Goal: Use online tool/utility

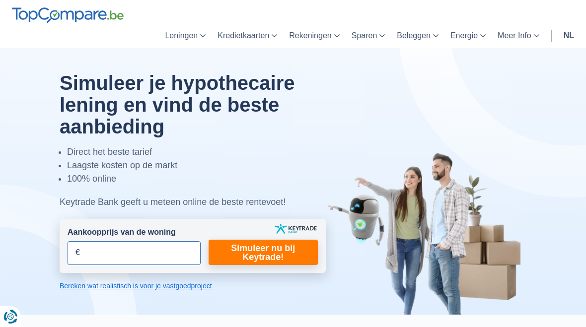
click at [88, 250] on input "Aankoopprijs van de woning" at bounding box center [133, 253] width 133 height 24
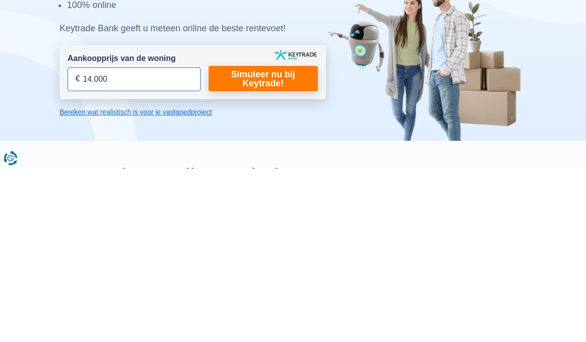
type input "140.000"
click at [27, 66] on div at bounding box center [293, 181] width 600 height 266
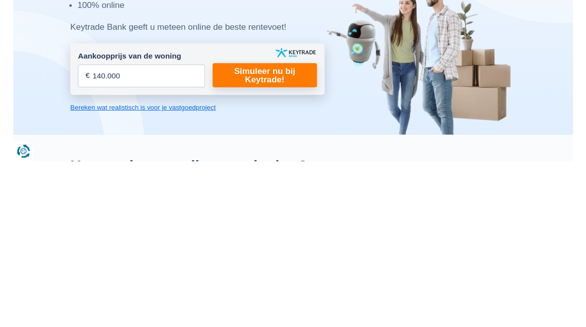
scroll to position [174, 0]
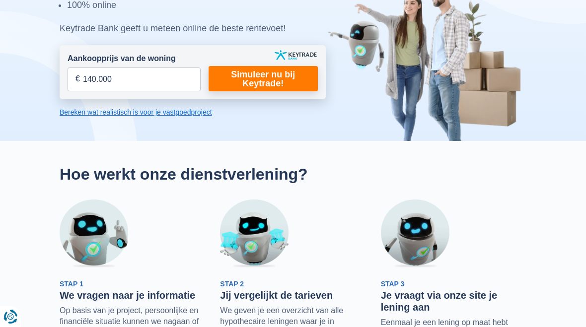
click at [264, 78] on link "Simuleer nu bij Keytrade!" at bounding box center [262, 78] width 109 height 25
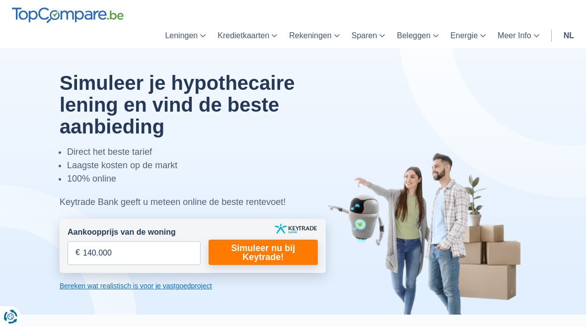
click at [257, 253] on link "Simuleer nu bij Keytrade!" at bounding box center [262, 252] width 109 height 25
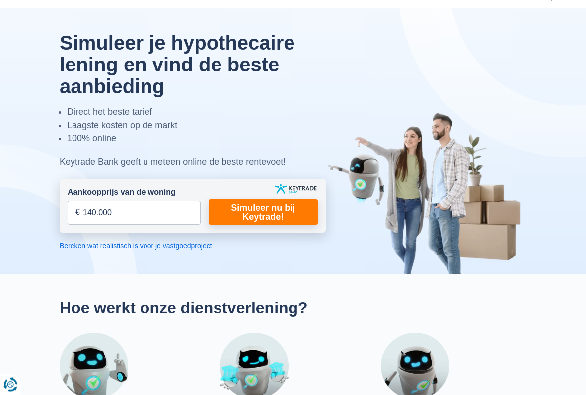
scroll to position [68, 0]
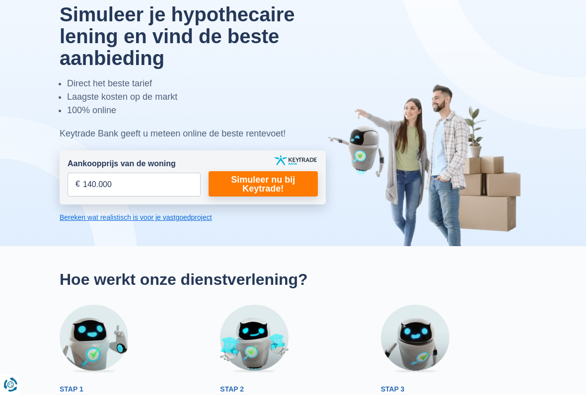
click at [96, 220] on link "Bereken wat realistisch is voor je vastgoedproject" at bounding box center [193, 217] width 266 height 10
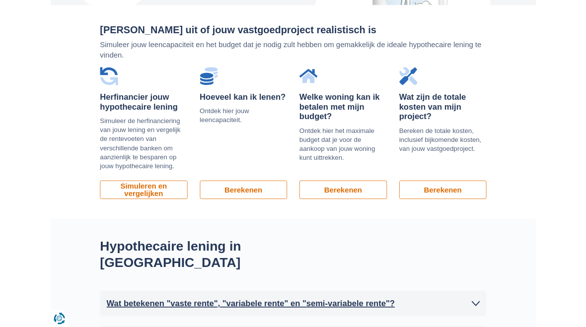
scroll to position [745, 0]
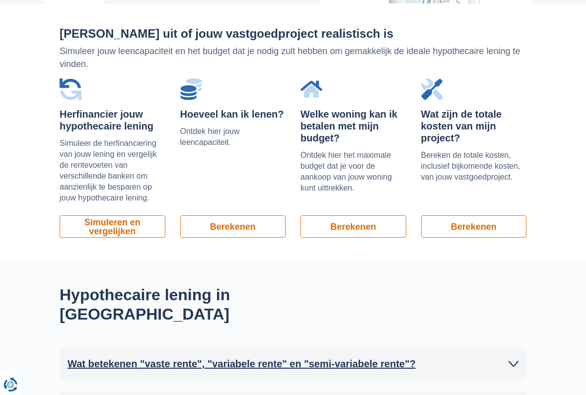
click at [107, 222] on link "Simuleren en vergelijken" at bounding box center [113, 226] width 106 height 22
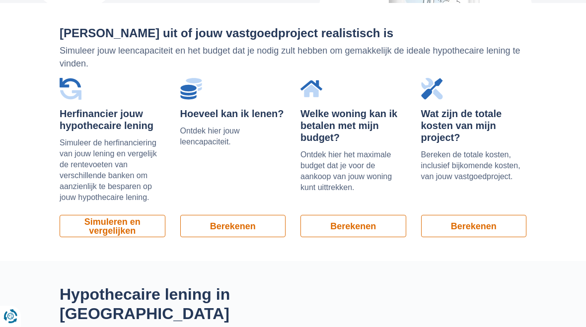
scroll to position [773, 0]
